Goal: Navigation & Orientation: Find specific page/section

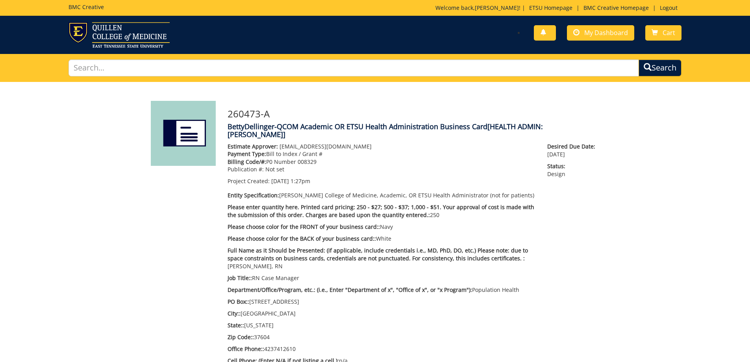
scroll to position [322, 0]
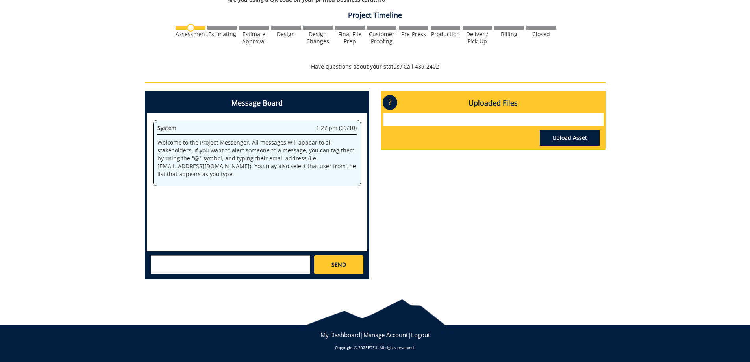
scroll to position [283, 0]
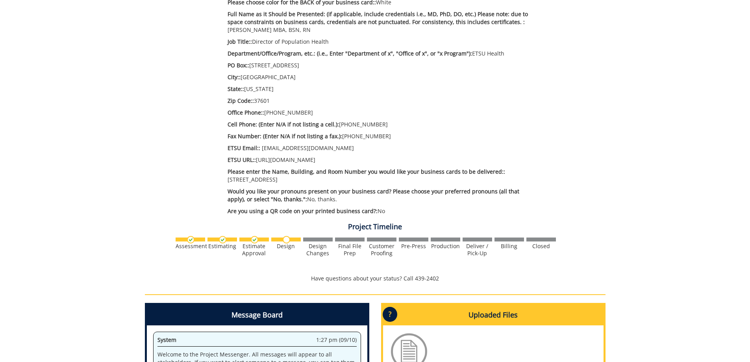
scroll to position [236, 0]
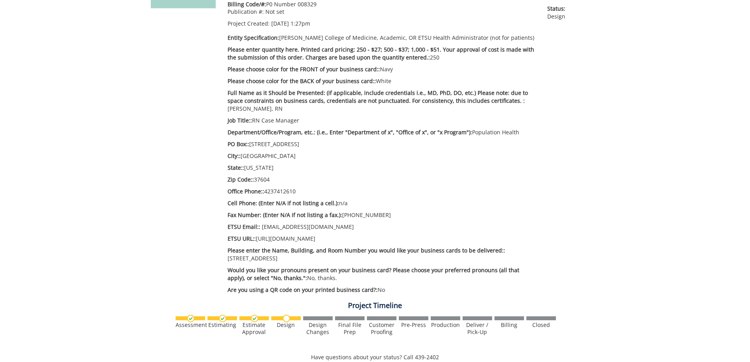
scroll to position [157, 0]
